Goal: Information Seeking & Learning: Learn about a topic

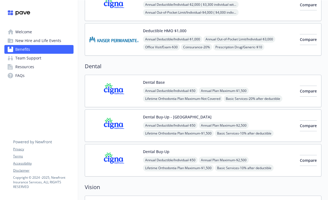
scroll to position [107, 0]
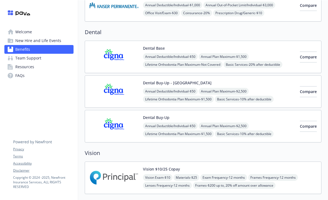
scroll to position [139, 0]
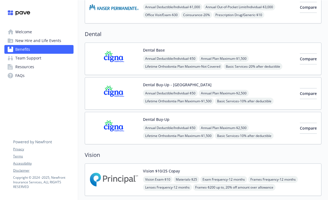
drag, startPoint x: 161, startPoint y: 47, endPoint x: 173, endPoint y: 45, distance: 12.2
click at [161, 47] on button "Dental Base" at bounding box center [154, 50] width 22 height 6
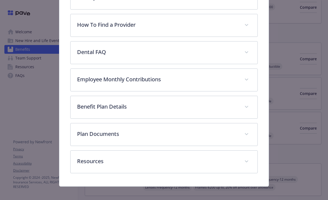
scroll to position [110, 0]
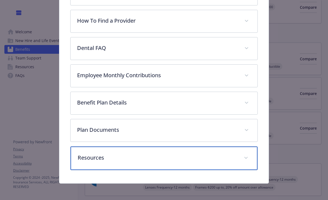
click at [134, 148] on div "Resources Dental Orthodontics Flyer.pdf How to access Cigna Digital ID Cards.pd…" at bounding box center [163, 158] width 187 height 24
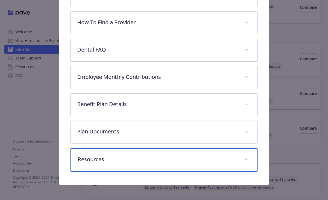
click at [240, 158] on div "Resources" at bounding box center [163, 159] width 187 height 23
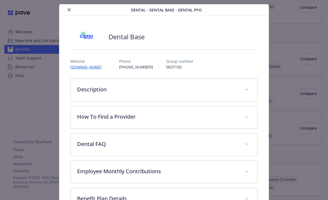
scroll to position [5, 0]
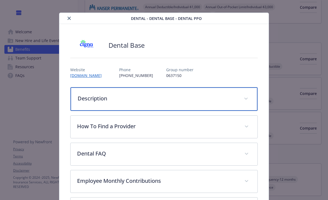
click at [84, 95] on p "Description" at bounding box center [157, 98] width 159 height 8
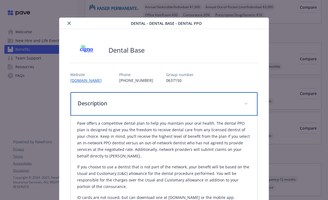
scroll to position [139, 0]
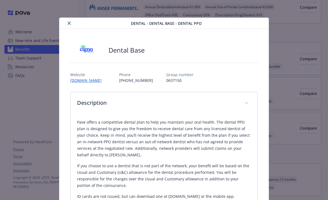
click at [68, 24] on icon "close" at bounding box center [68, 23] width 3 height 3
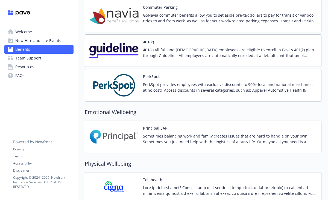
scroll to position [839, 0]
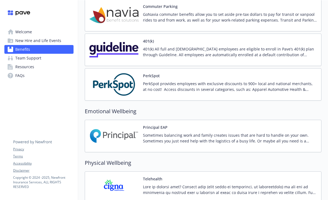
click at [117, 49] on img at bounding box center [113, 49] width 49 height 23
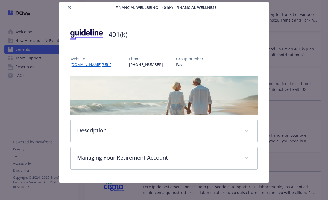
scroll to position [16, 0]
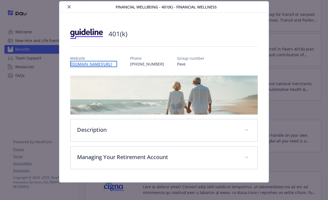
click at [94, 65] on link "[DOMAIN_NAME][URL]" at bounding box center [93, 64] width 47 height 6
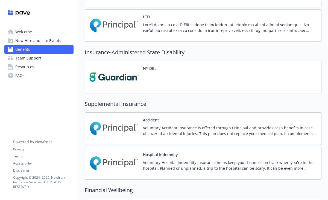
click at [107, 78] on img at bounding box center [113, 77] width 49 height 23
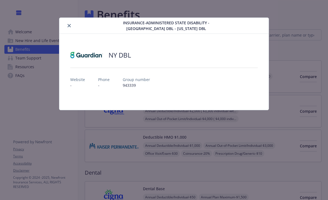
scroll to position [466, 0]
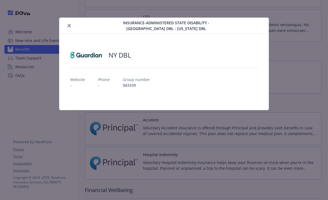
drag, startPoint x: 109, startPoint y: 85, endPoint x: 98, endPoint y: 87, distance: 11.0
click at [108, 85] on div "Website - Phone - Group number 943339" at bounding box center [163, 80] width 187 height 16
click at [98, 87] on p "-" at bounding box center [103, 85] width 11 height 6
click at [70, 26] on icon "close" at bounding box center [68, 25] width 3 height 3
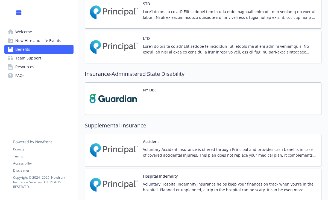
scroll to position [443, 0]
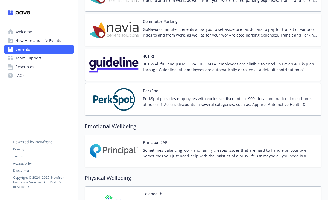
click at [137, 67] on img at bounding box center [113, 64] width 49 height 23
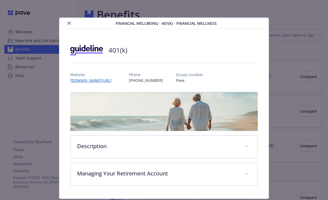
scroll to position [824, 0]
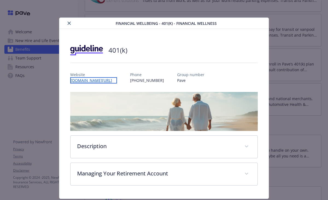
click at [103, 81] on link "[DOMAIN_NAME][URL]" at bounding box center [93, 80] width 47 height 6
click at [66, 22] on button "close" at bounding box center [69, 23] width 7 height 7
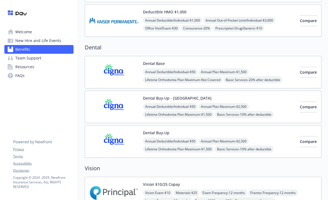
scroll to position [125, 0]
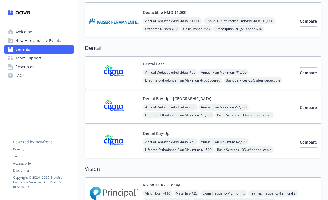
click at [109, 107] on img at bounding box center [113, 107] width 49 height 23
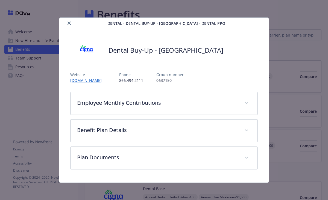
scroll to position [125, 0]
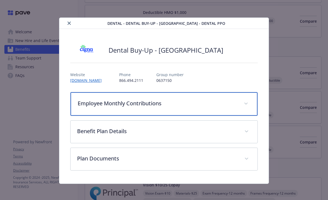
click at [205, 106] on p "Employee Monthly Contributions" at bounding box center [157, 103] width 159 height 8
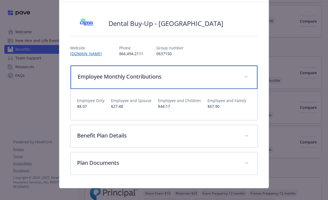
scroll to position [32, 0]
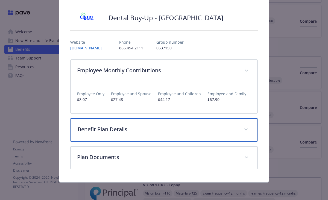
click at [130, 134] on div "Benefit Plan Details" at bounding box center [163, 129] width 187 height 23
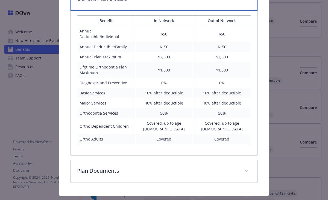
scroll to position [165, 0]
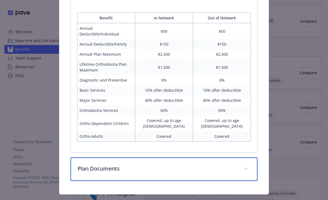
click at [122, 165] on p "Plan Documents" at bounding box center [157, 169] width 159 height 8
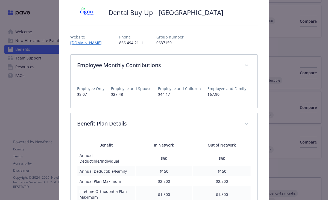
scroll to position [0, 0]
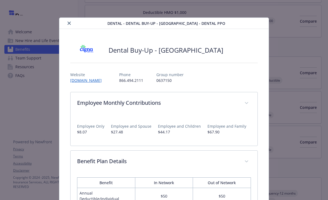
click at [69, 24] on icon "close" at bounding box center [68, 23] width 3 height 3
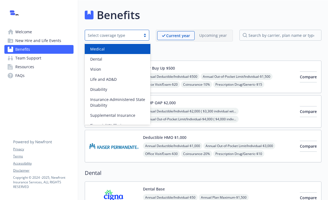
click at [140, 38] on div "Select coverage type" at bounding box center [113, 35] width 56 height 7
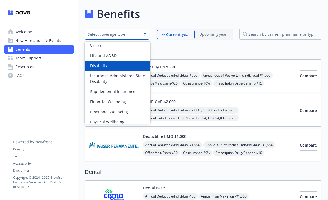
scroll to position [37, 0]
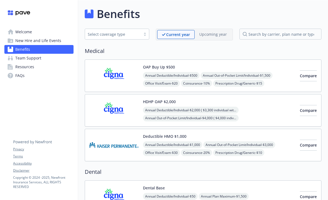
click at [217, 58] on div "Medical OAP Buy Up $500 Annual Deductible/Individual - $500 Annual Out-of-Pocke…" at bounding box center [203, 104] width 236 height 114
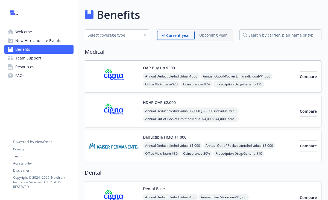
scroll to position [0, 0]
